Goal: Information Seeking & Learning: Learn about a topic

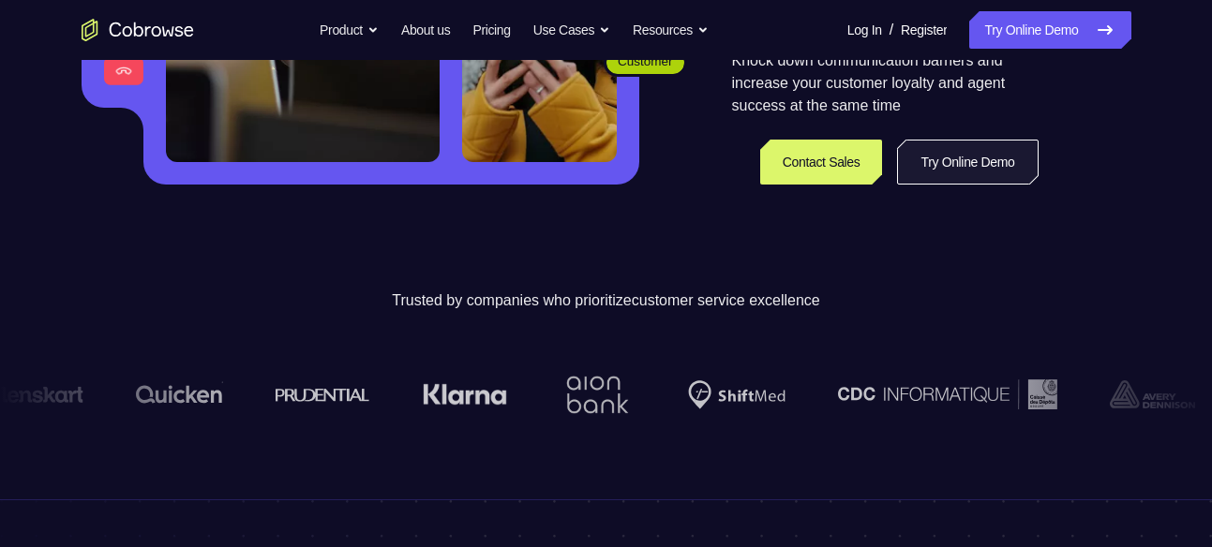
drag, startPoint x: 0, startPoint y: 0, endPoint x: 932, endPoint y: 181, distance: 949.2
click at [932, 181] on link "Try Online Demo" at bounding box center [967, 162] width 141 height 45
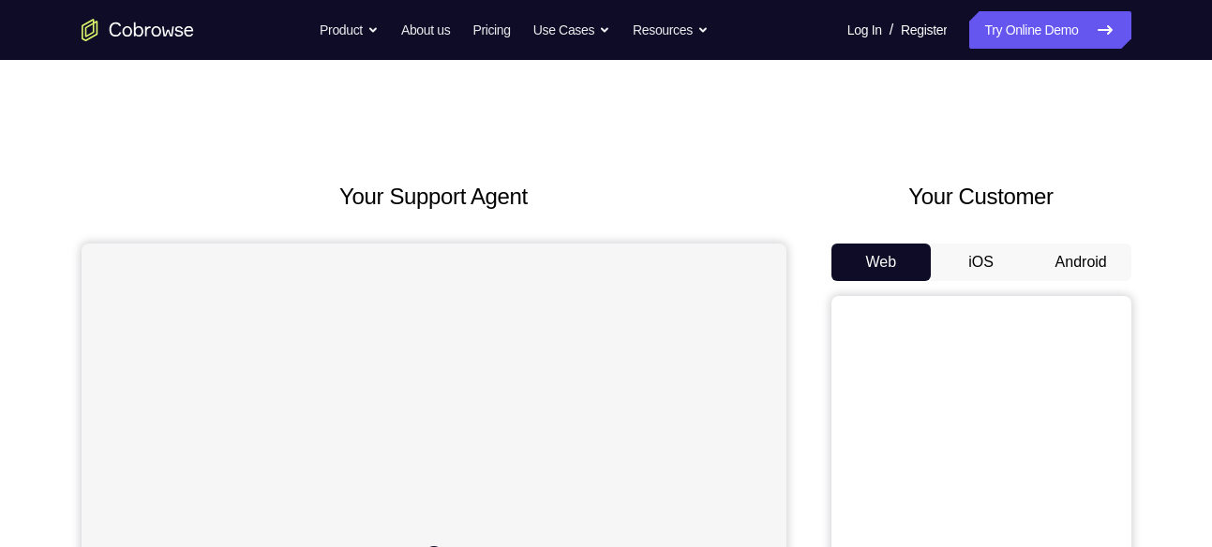
click at [1070, 271] on button "Android" at bounding box center [1081, 262] width 100 height 37
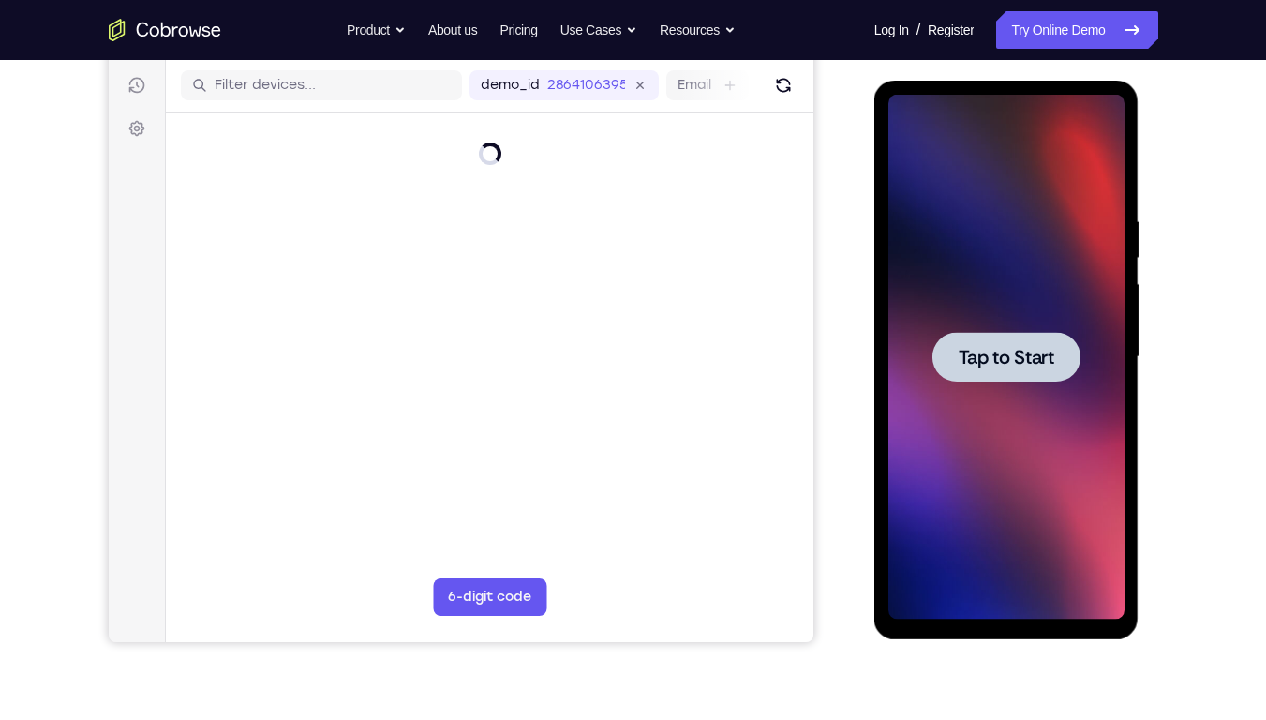
click at [1014, 431] on div at bounding box center [1007, 357] width 236 height 525
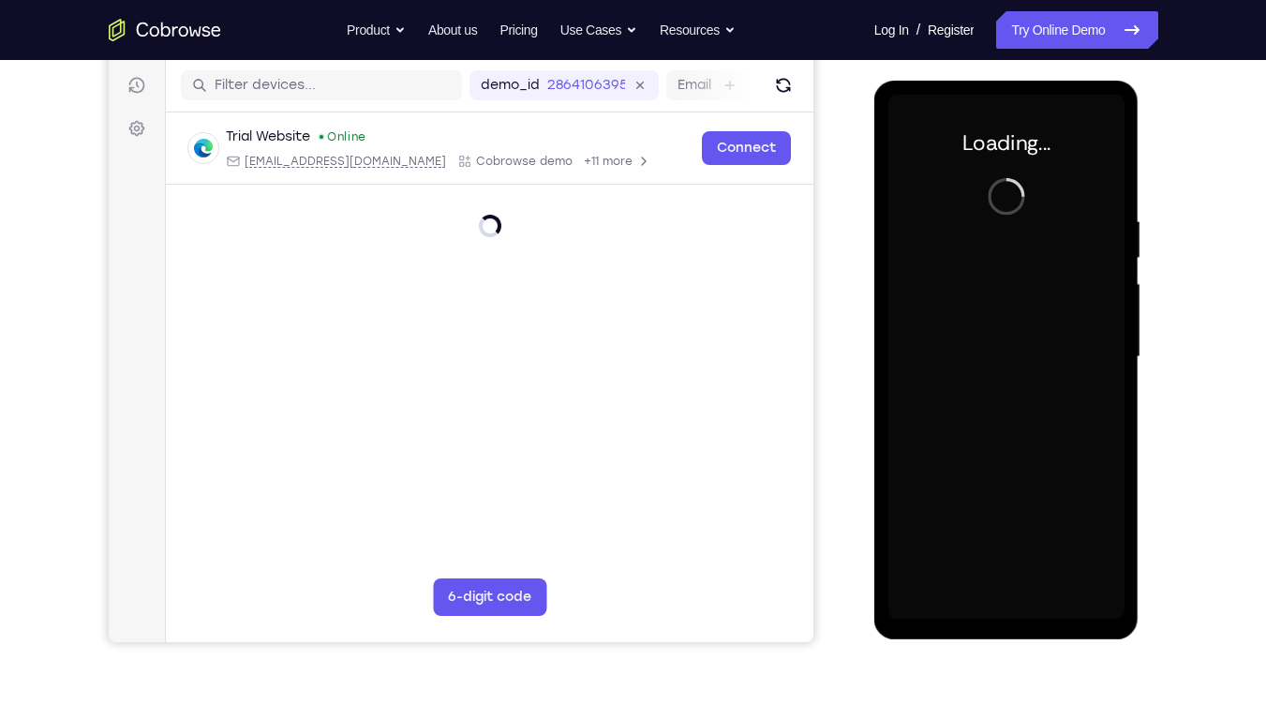
scroll to position [187, 0]
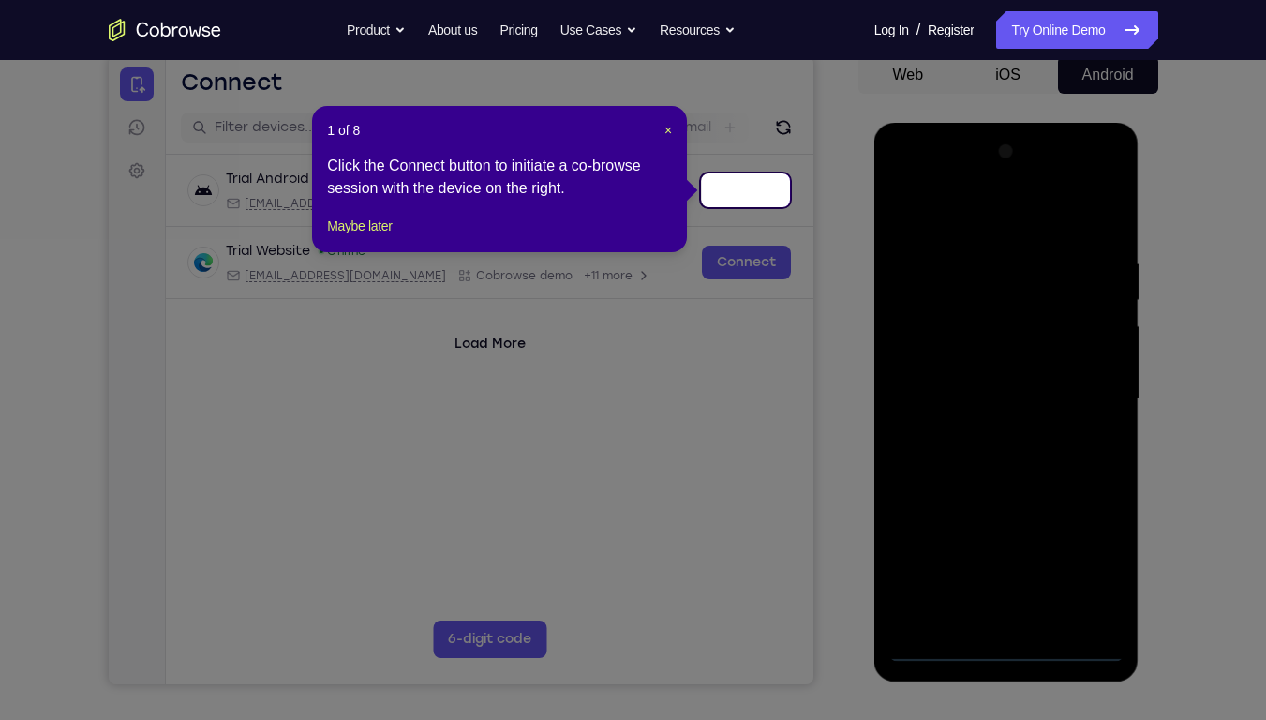
click at [393, 252] on div "1 of 8 × Click the Connect button to initiate a co-browse session with the devi…" at bounding box center [499, 179] width 375 height 146
click at [391, 237] on button "Maybe later" at bounding box center [359, 226] width 65 height 22
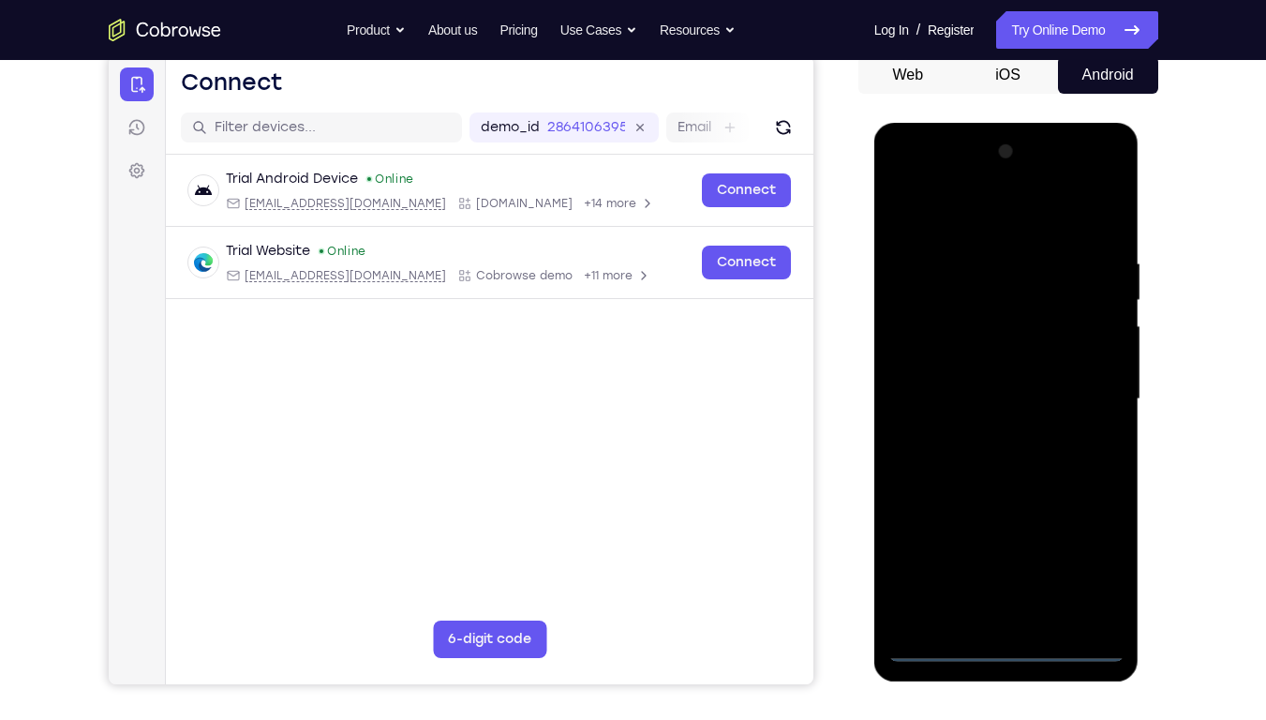
click at [1002, 547] on div at bounding box center [1007, 399] width 236 height 525
click at [1083, 547] on div at bounding box center [1007, 399] width 236 height 525
click at [992, 214] on div at bounding box center [1007, 399] width 236 height 525
click at [1086, 389] on div at bounding box center [1007, 399] width 236 height 525
click at [988, 436] on div at bounding box center [1007, 399] width 236 height 525
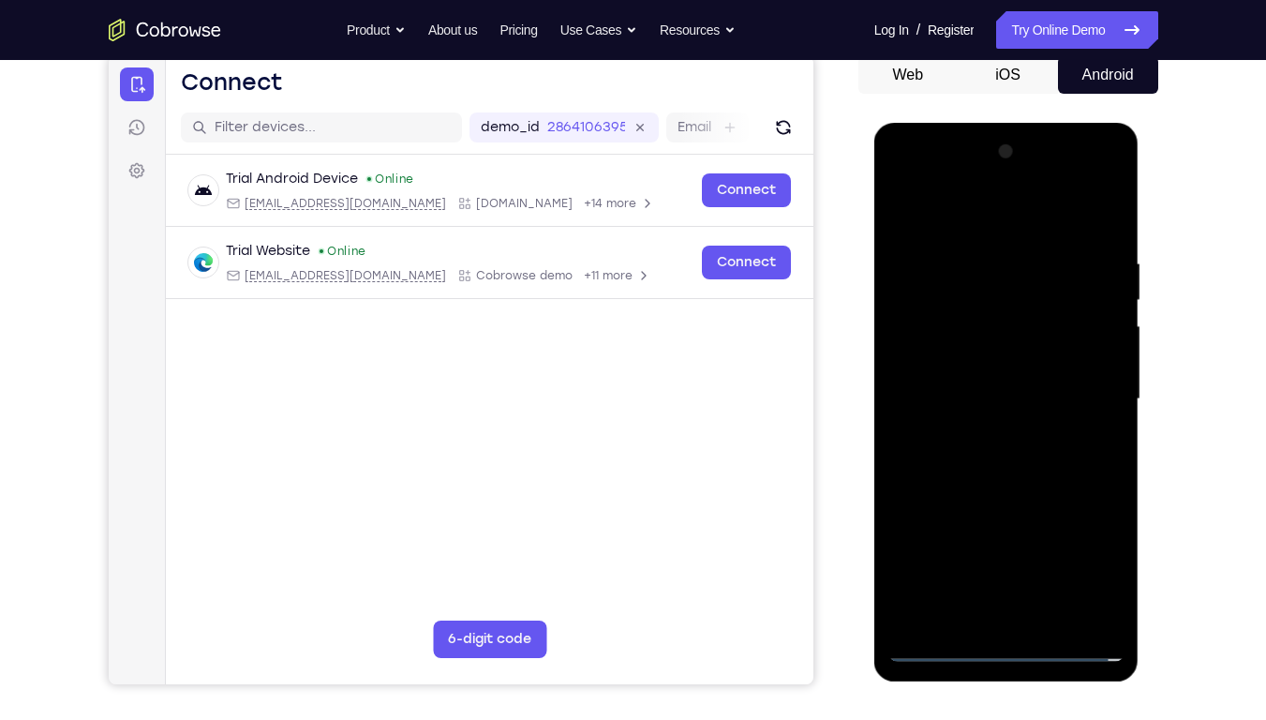
click at [966, 381] on div at bounding box center [1007, 399] width 236 height 525
click at [972, 357] on div at bounding box center [1007, 399] width 236 height 525
click at [987, 392] on div at bounding box center [1007, 399] width 236 height 525
click at [994, 449] on div at bounding box center [1007, 399] width 236 height 525
click at [1013, 382] on div at bounding box center [1007, 399] width 236 height 525
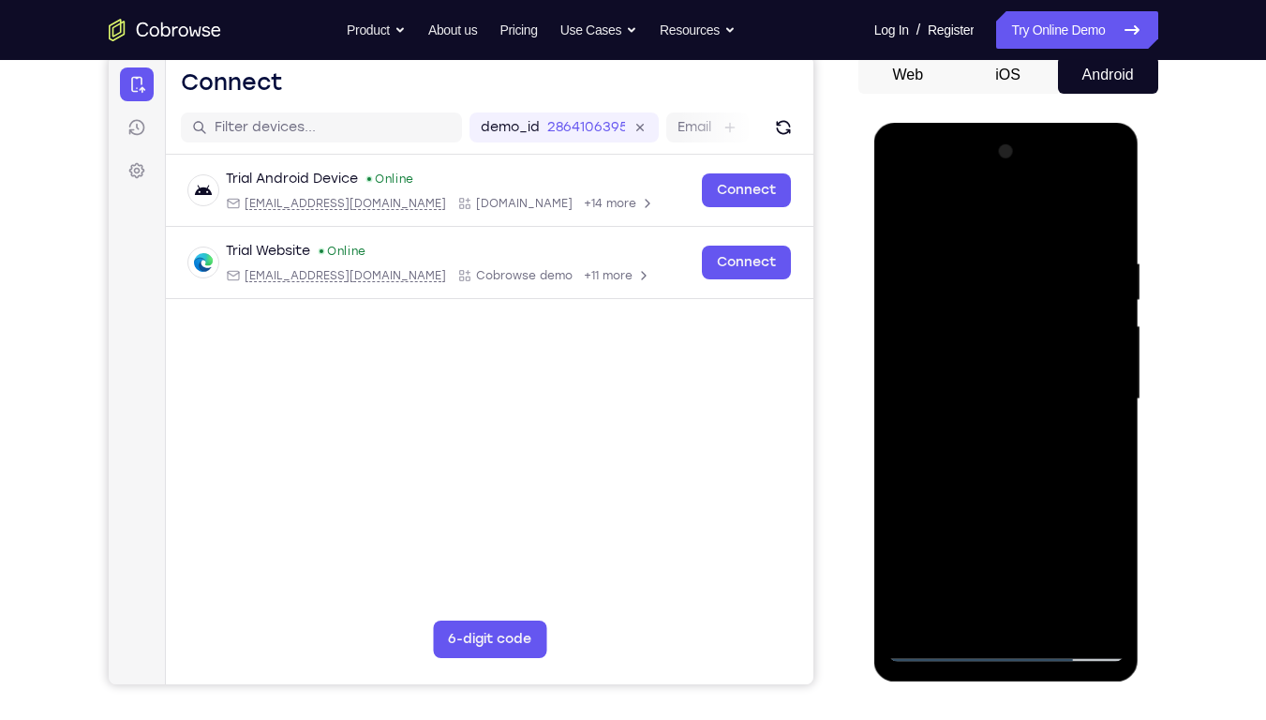
click at [982, 354] on div at bounding box center [1007, 399] width 236 height 525
click at [998, 392] on div at bounding box center [1007, 399] width 236 height 525
click at [991, 463] on div at bounding box center [1007, 399] width 236 height 525
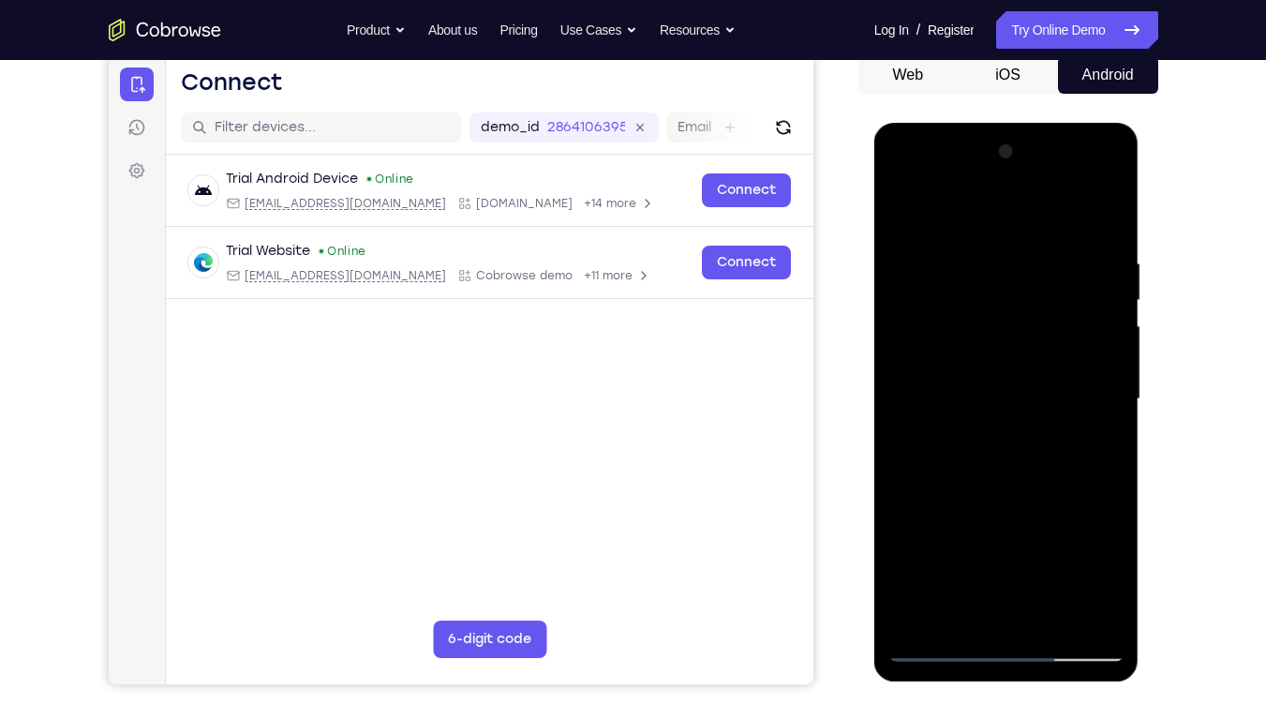
click at [1020, 459] on div at bounding box center [1007, 399] width 236 height 525
click at [1015, 457] on div at bounding box center [1007, 399] width 236 height 525
click at [1086, 187] on div at bounding box center [1007, 399] width 236 height 525
click at [919, 182] on div at bounding box center [1007, 399] width 236 height 525
click at [968, 301] on div at bounding box center [1007, 399] width 236 height 525
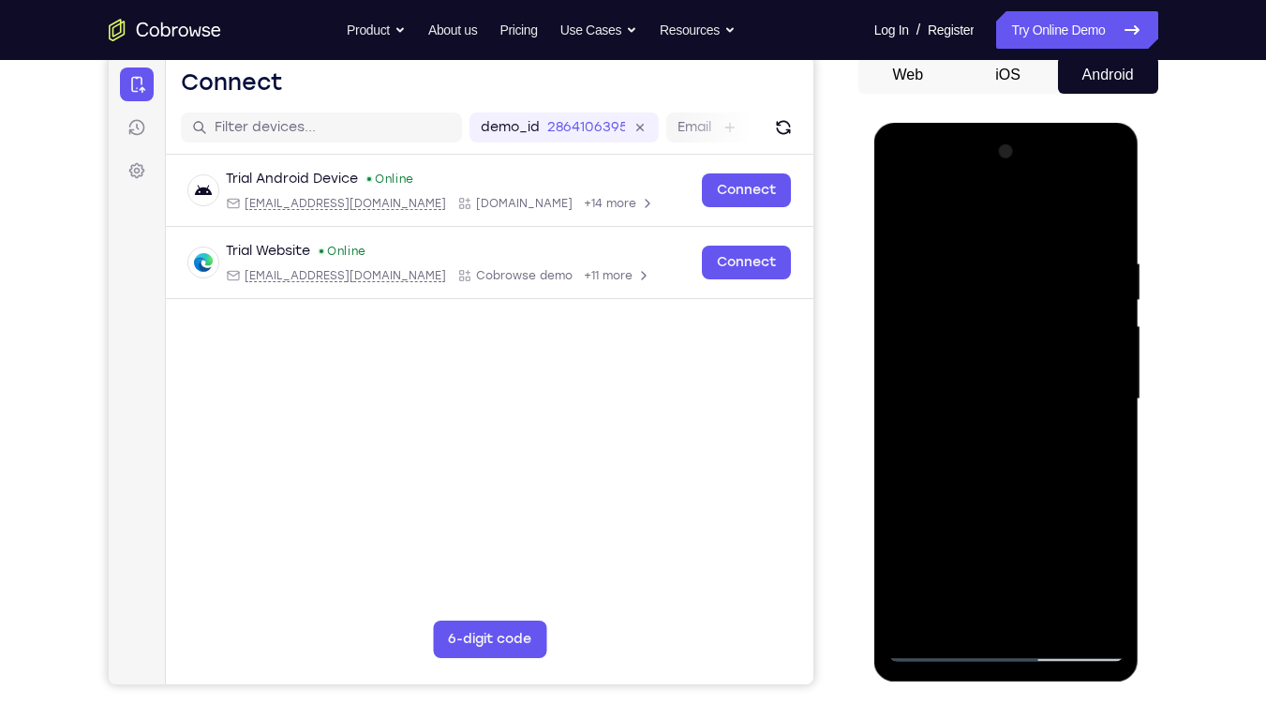
click at [935, 374] on div at bounding box center [1007, 399] width 236 height 525
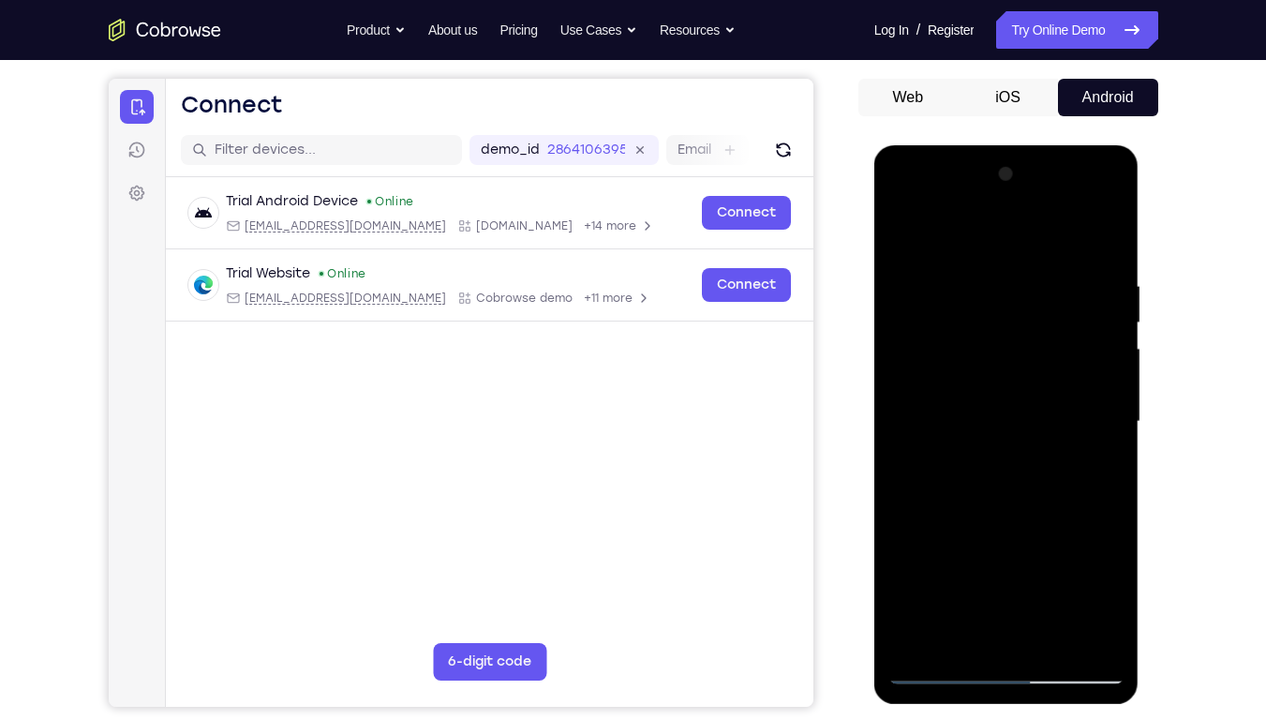
scroll to position [162, 0]
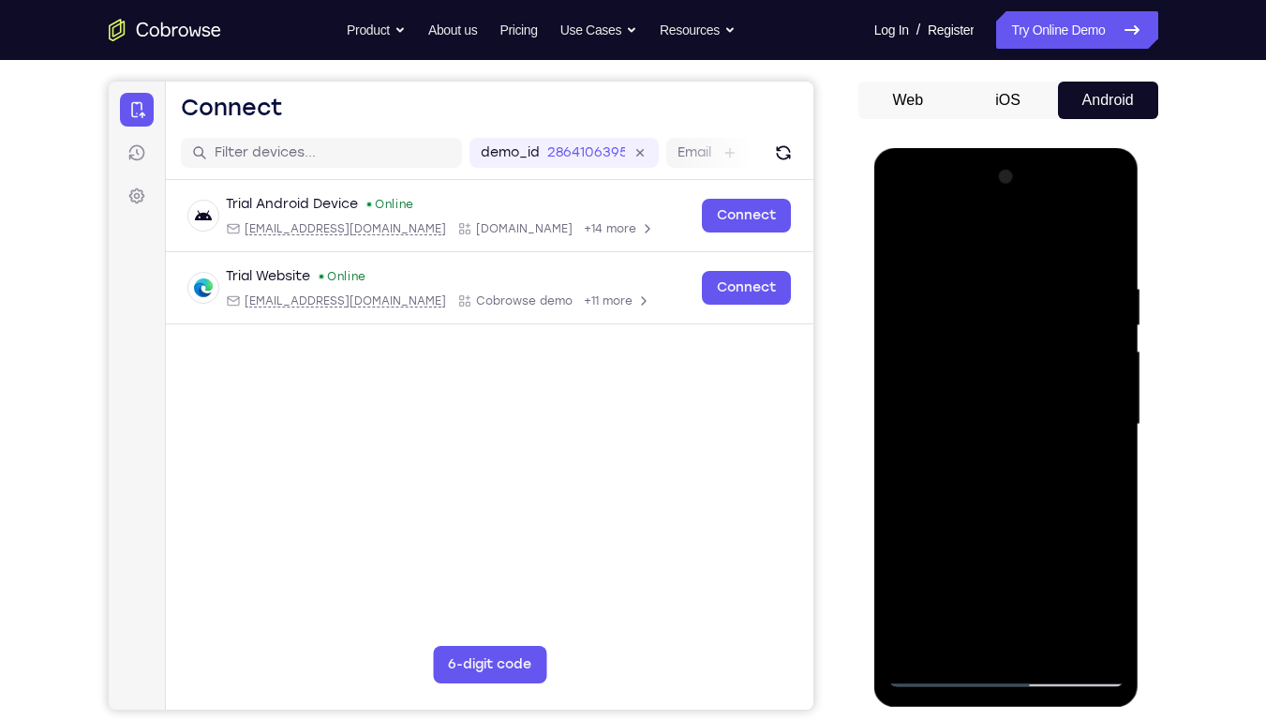
click at [1088, 231] on div at bounding box center [1007, 424] width 236 height 525
click at [982, 378] on div at bounding box center [1007, 424] width 236 height 525
click at [994, 362] on div at bounding box center [1007, 424] width 236 height 525
click at [987, 430] on div at bounding box center [1007, 424] width 236 height 525
click at [934, 323] on div at bounding box center [1007, 424] width 236 height 525
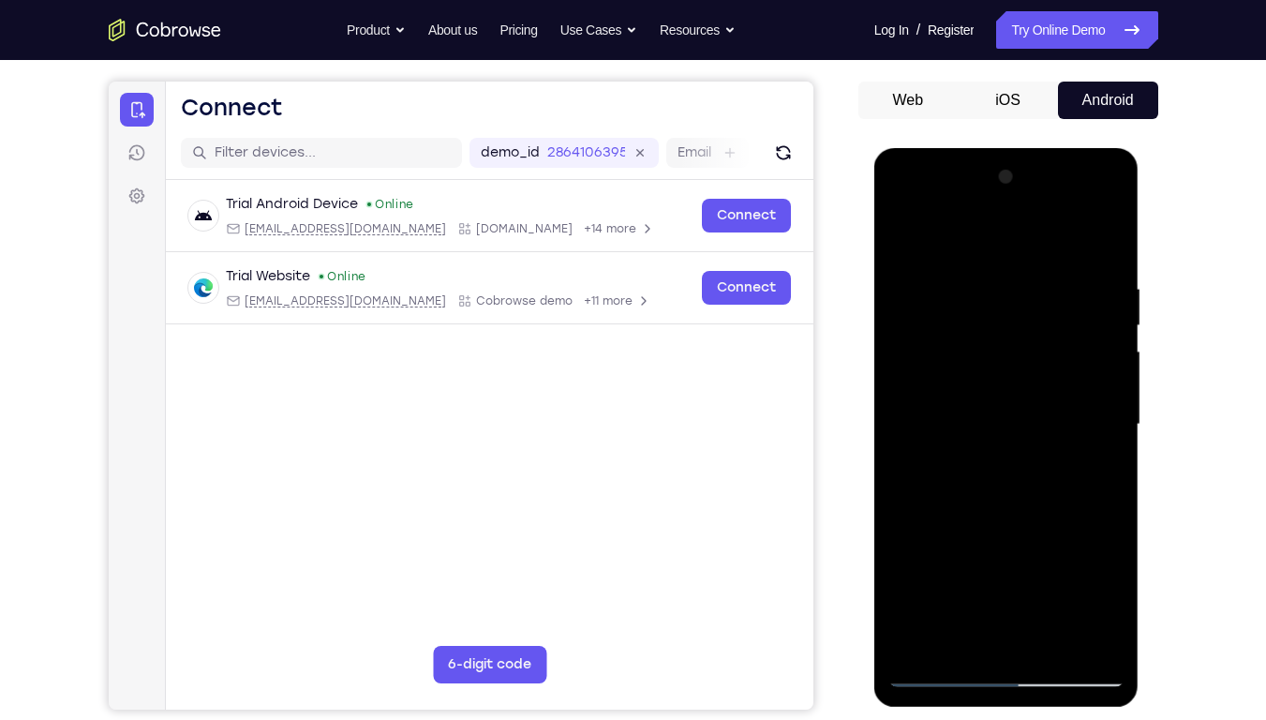
click at [970, 446] on div at bounding box center [1007, 424] width 236 height 525
click at [947, 450] on div at bounding box center [1007, 424] width 236 height 525
click at [982, 494] on div at bounding box center [1007, 424] width 236 height 525
click at [951, 483] on div at bounding box center [1007, 424] width 236 height 525
click at [1057, 545] on div at bounding box center [1007, 424] width 236 height 525
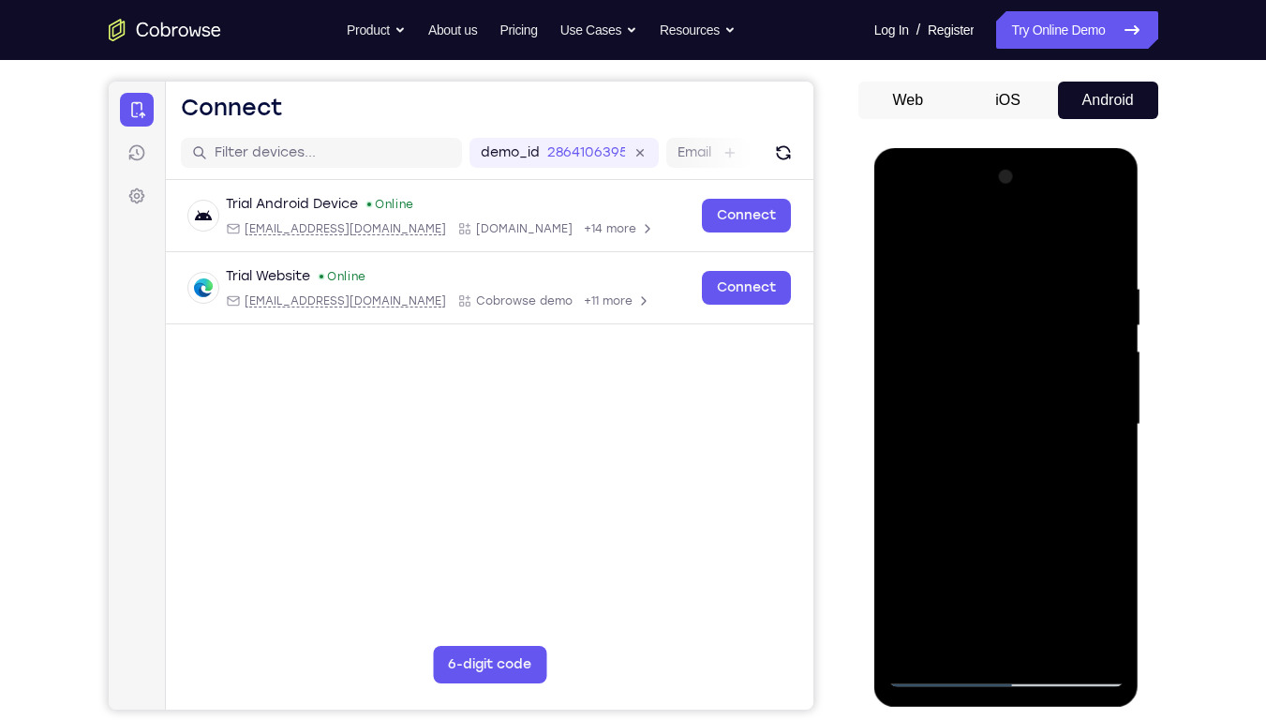
click at [973, 376] on div at bounding box center [1007, 424] width 236 height 525
click at [1016, 372] on div at bounding box center [1007, 424] width 236 height 525
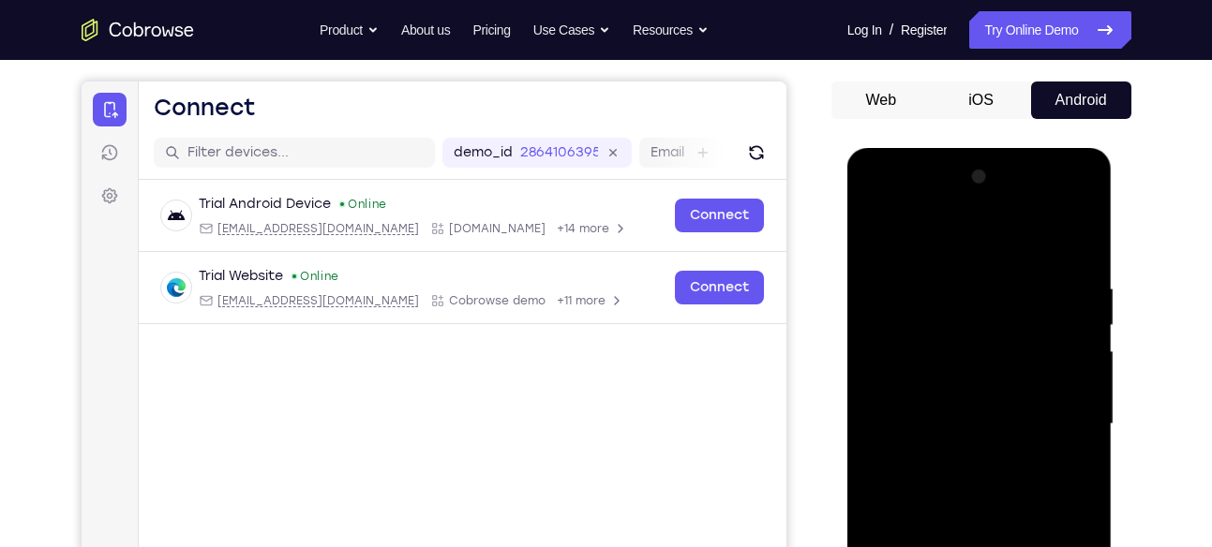
click at [942, 368] on div at bounding box center [979, 424] width 236 height 525
click at [1005, 408] on div at bounding box center [979, 424] width 236 height 525
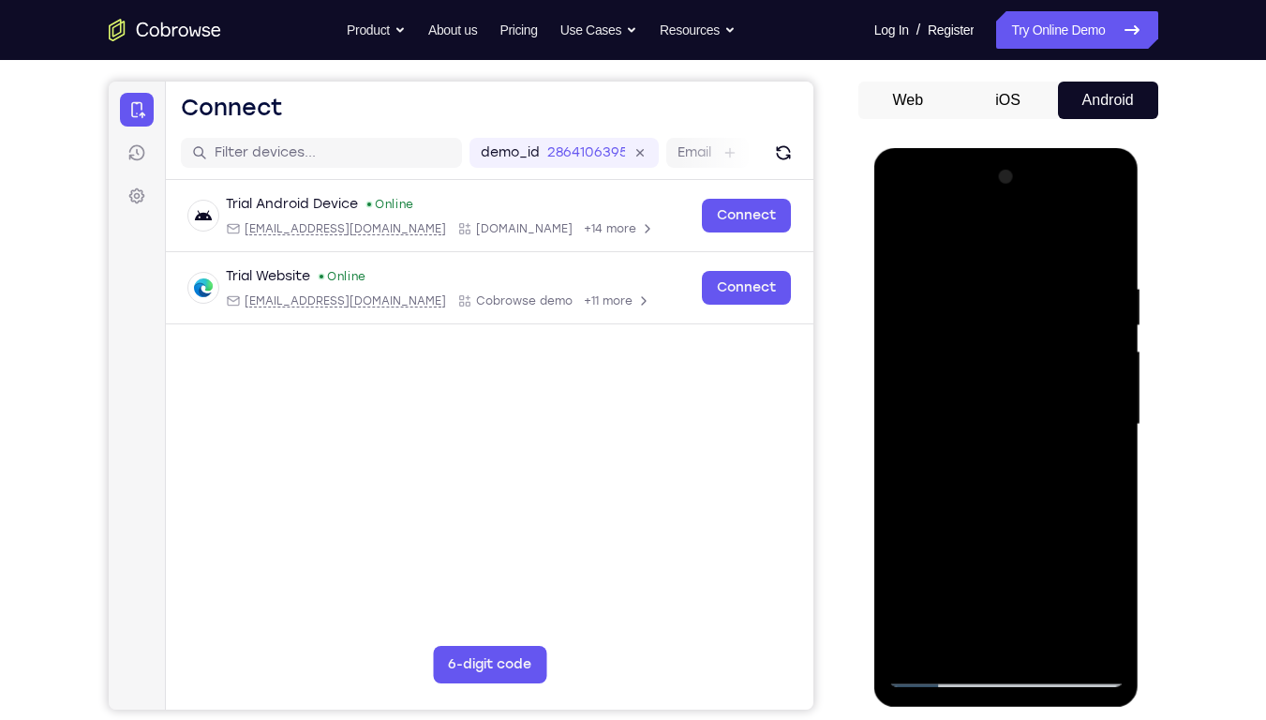
click at [1012, 547] on div at bounding box center [1007, 424] width 236 height 525
click at [1020, 397] on div at bounding box center [1007, 424] width 236 height 525
